Goal: Transaction & Acquisition: Purchase product/service

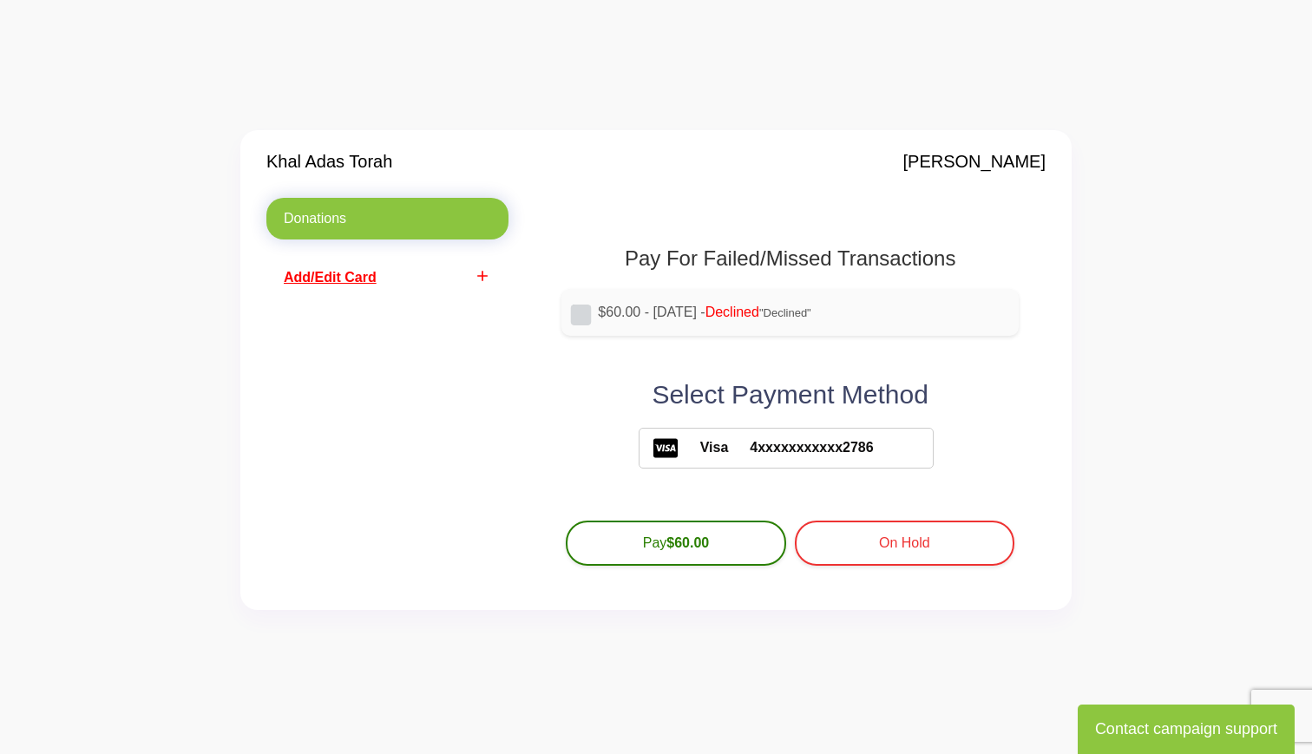
click at [300, 274] on span "Add/Edit Card" at bounding box center [330, 277] width 93 height 15
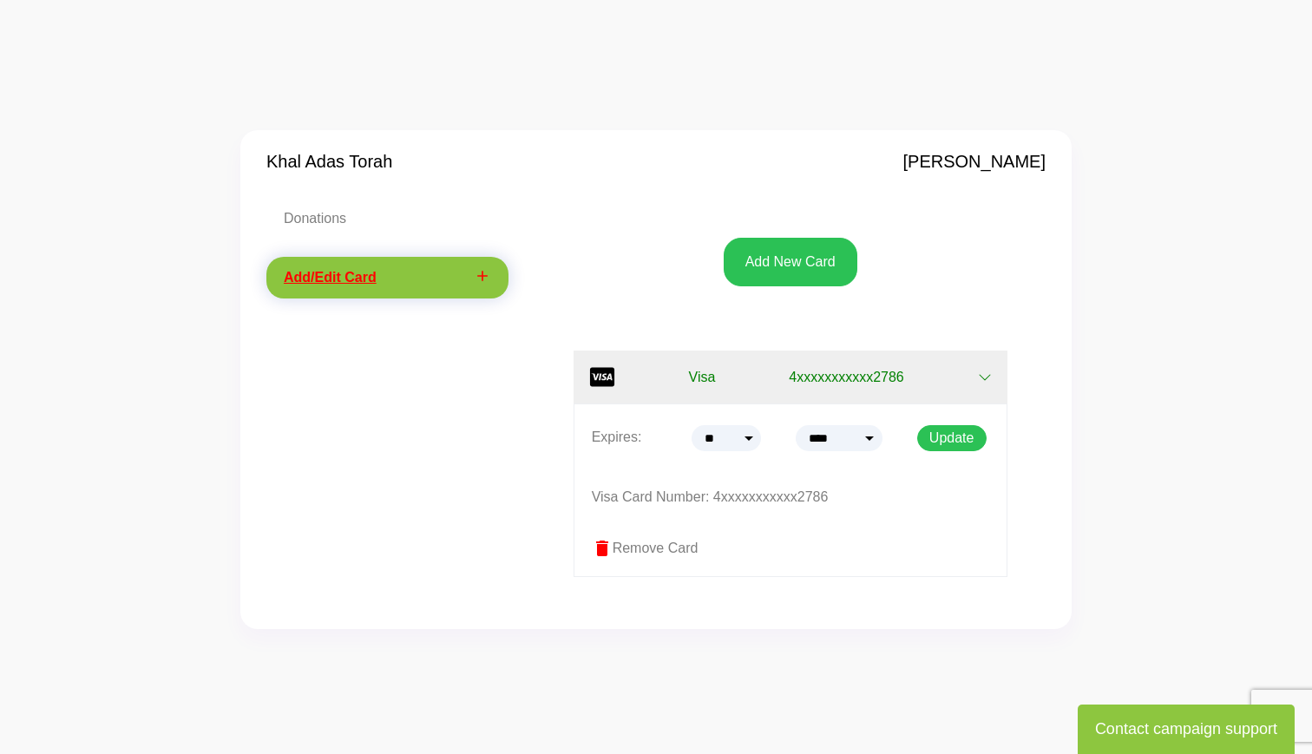
click at [646, 547] on label "delete Remove Card" at bounding box center [790, 548] width 397 height 21
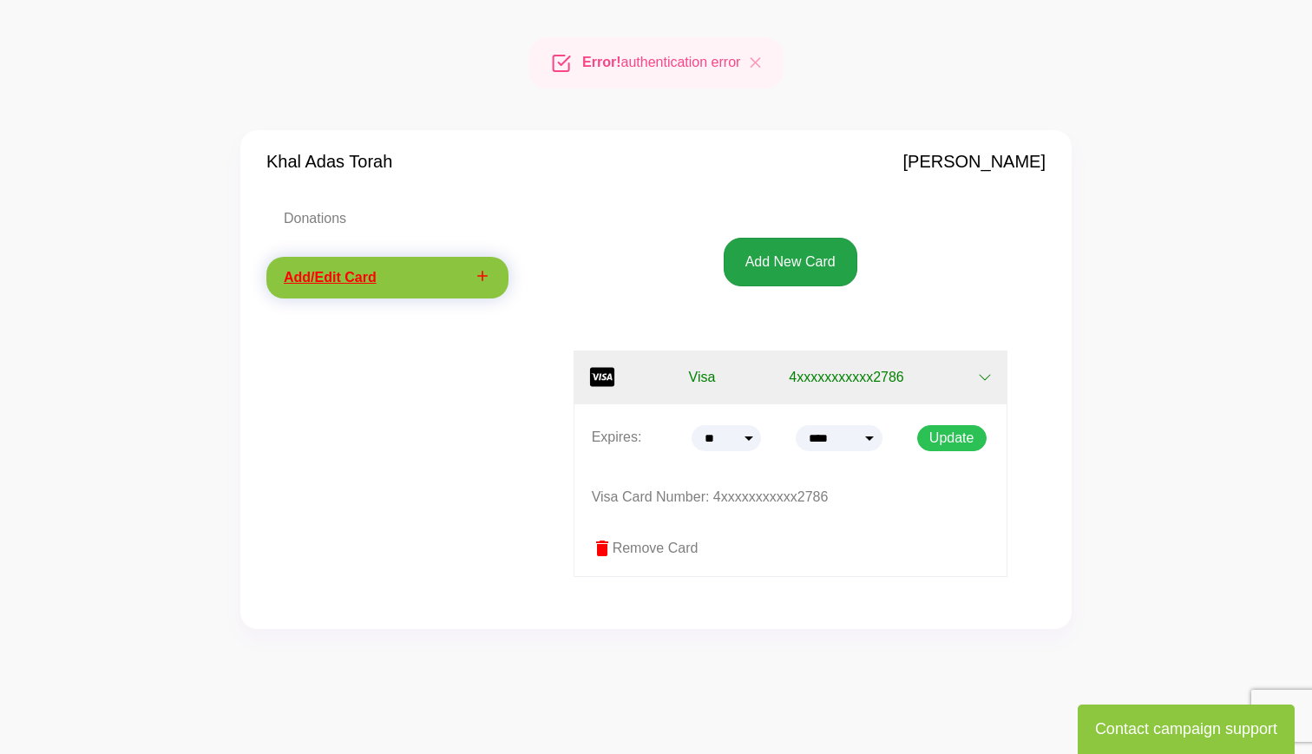
click at [781, 268] on button "Add New Card" at bounding box center [791, 262] width 134 height 49
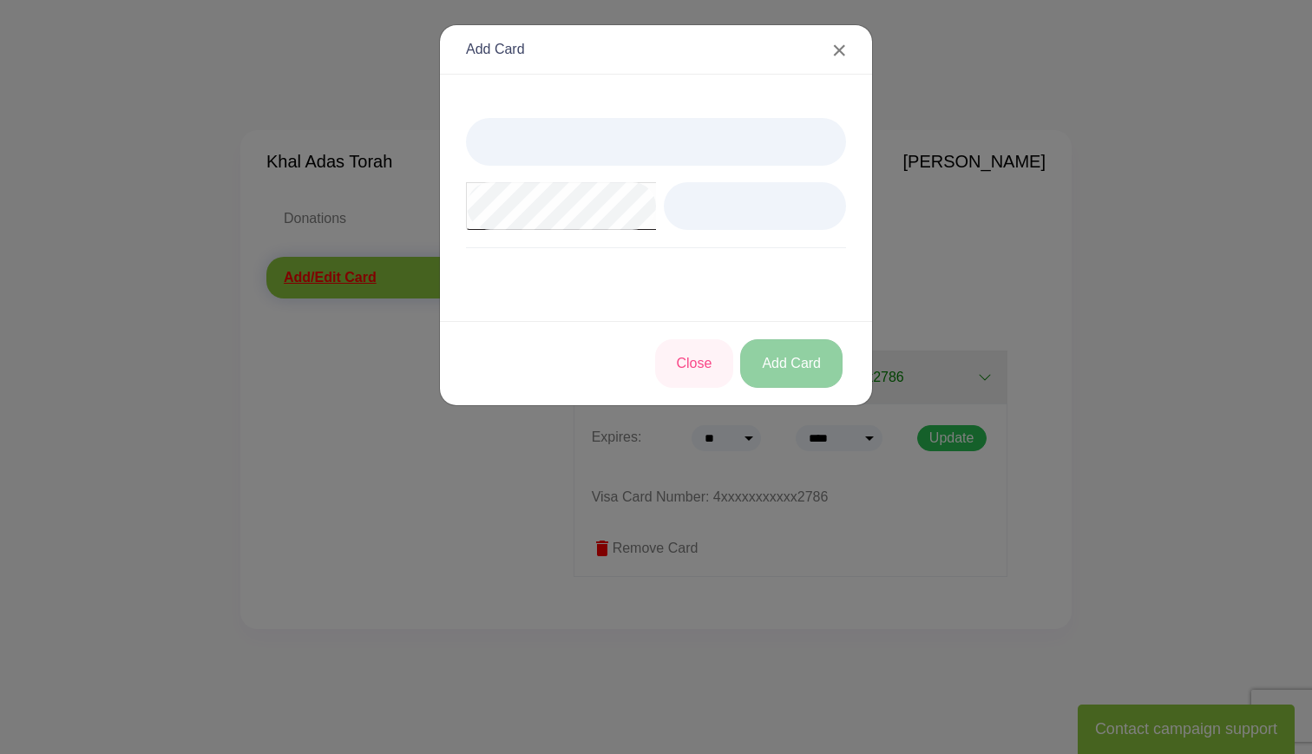
click at [771, 357] on button "Add Card" at bounding box center [791, 363] width 102 height 49
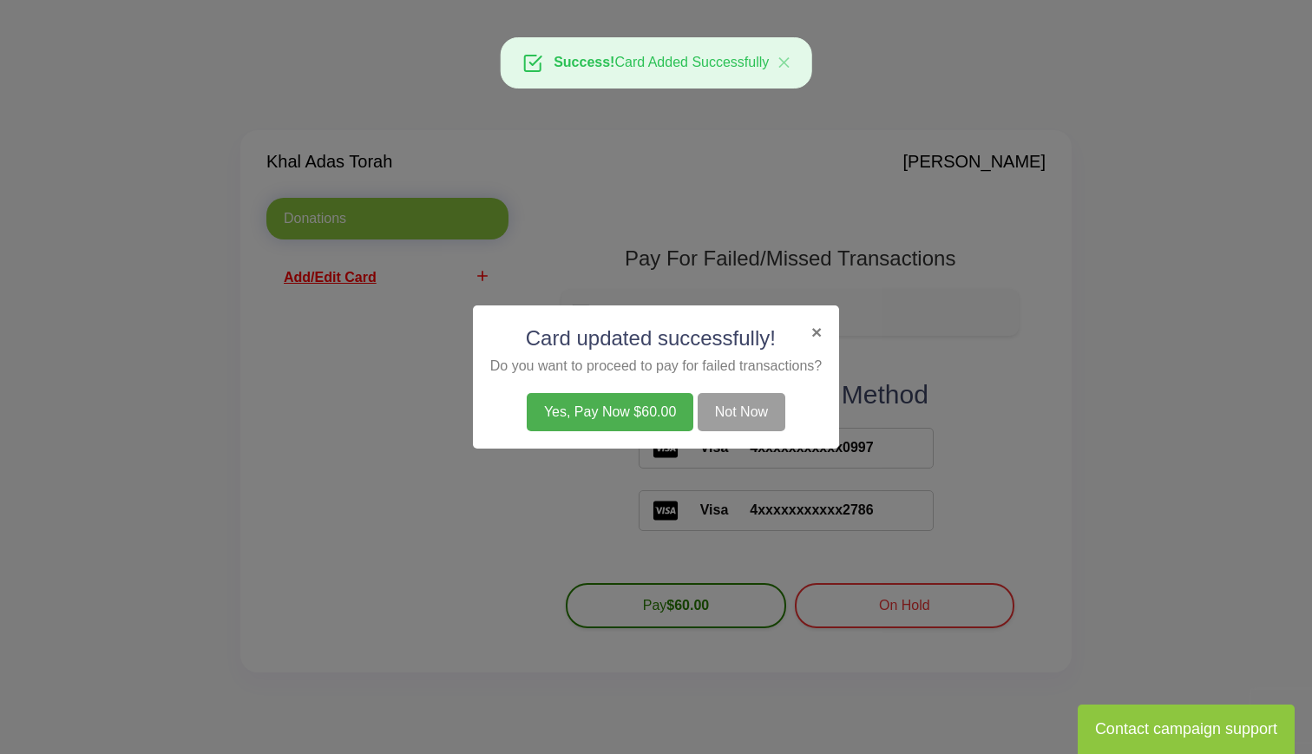
click at [596, 415] on button "Yes, Pay Now $60.00" at bounding box center [610, 412] width 167 height 38
